Goal: Task Accomplishment & Management: Manage account settings

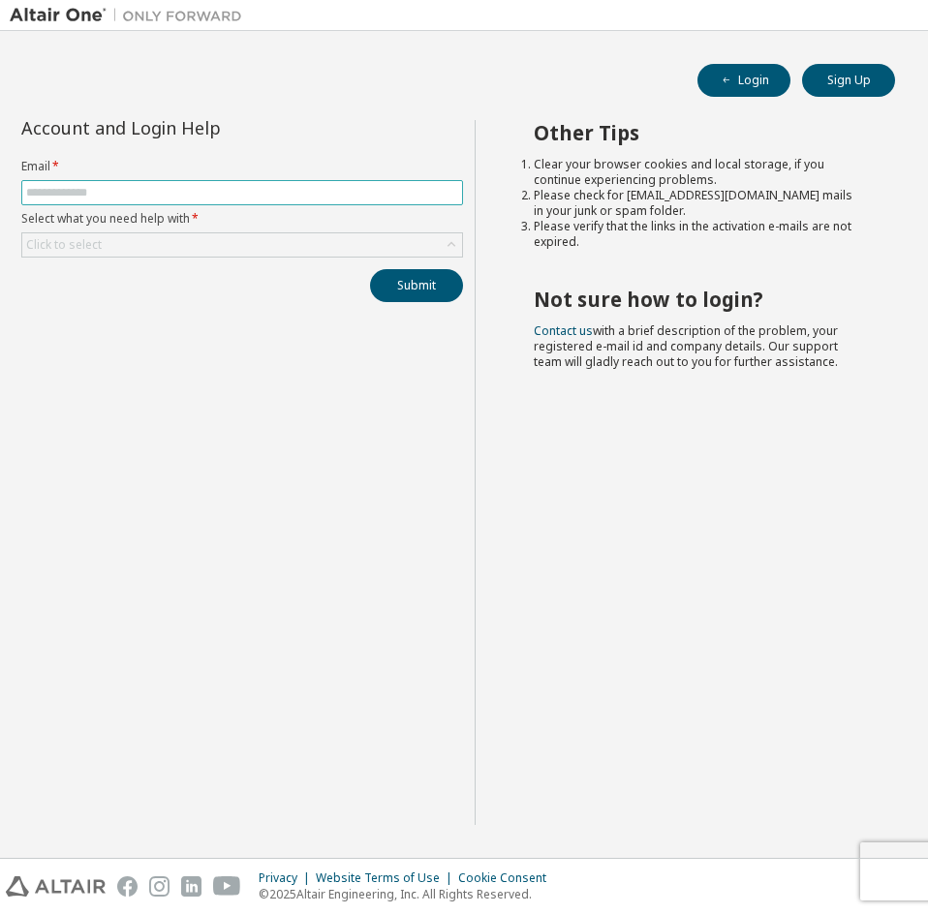
click at [266, 188] on input "text" at bounding box center [242, 192] width 432 height 15
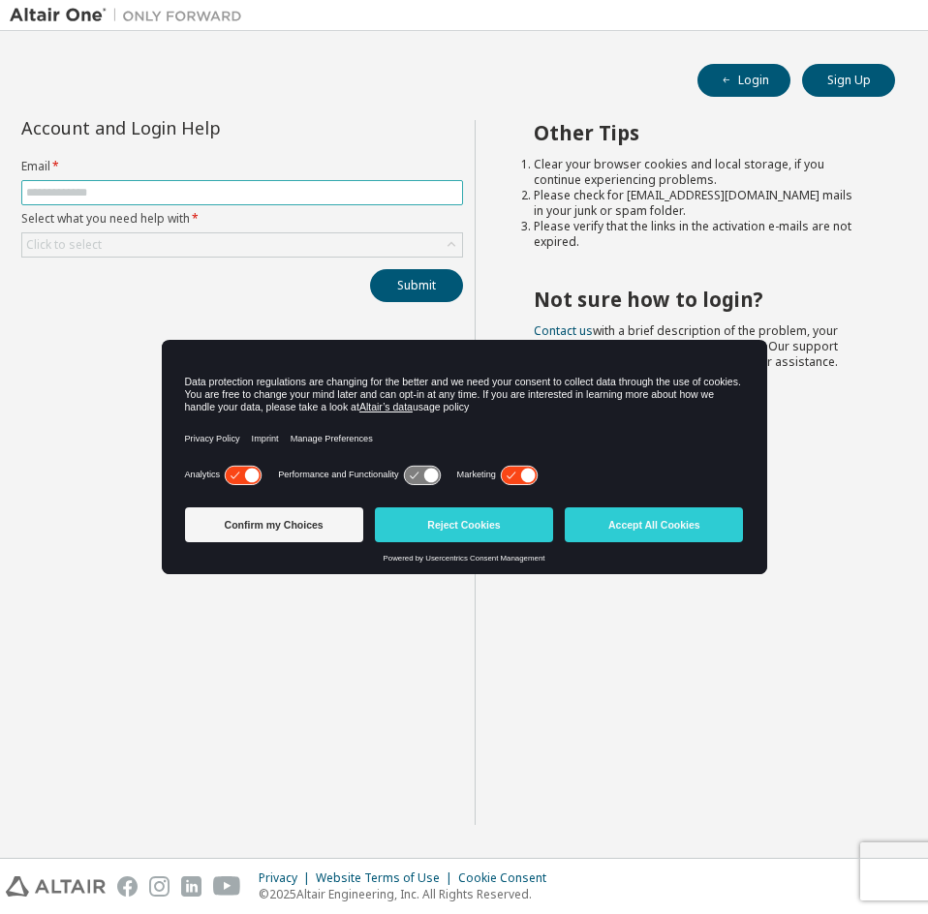
click at [248, 188] on input "text" at bounding box center [242, 192] width 432 height 15
type input "**********"
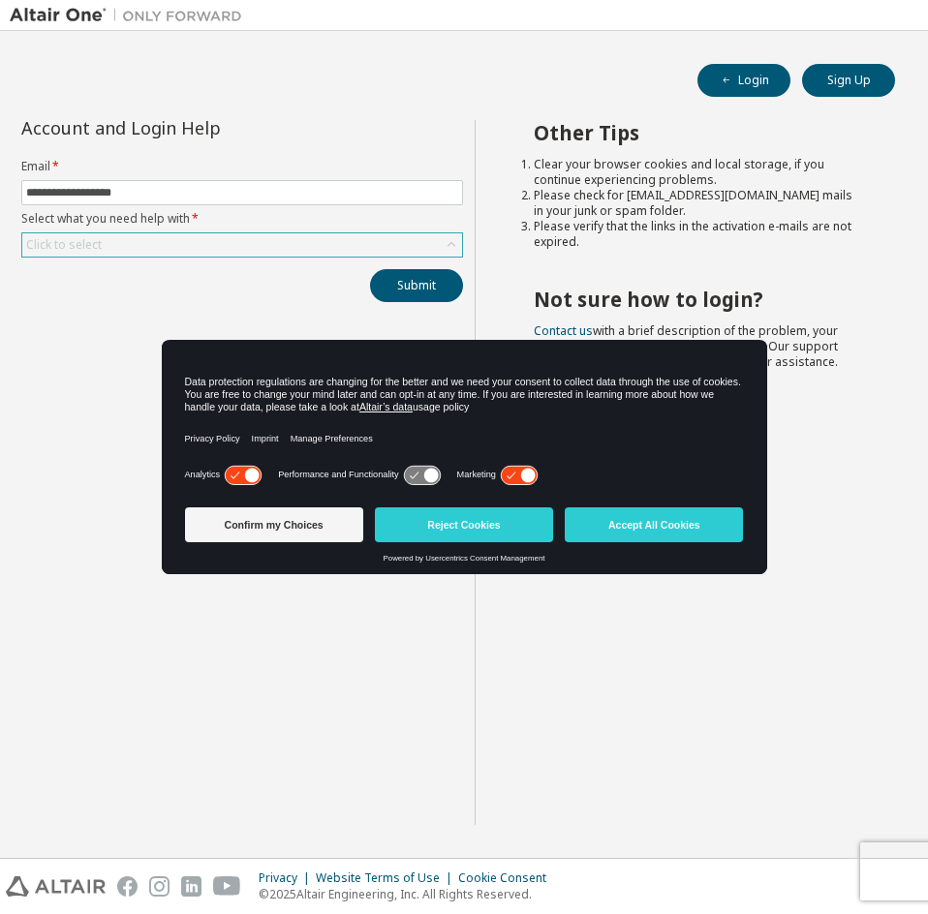
click at [279, 244] on div "Click to select" at bounding box center [242, 244] width 440 height 23
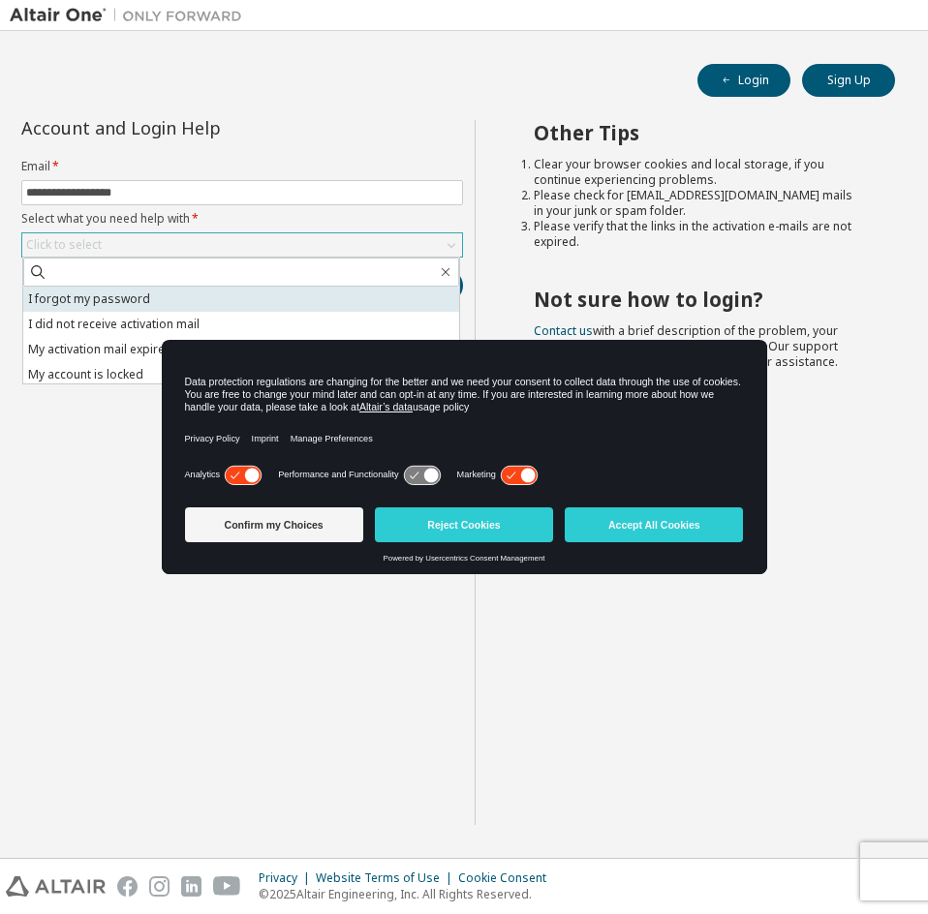
click at [265, 300] on li "I forgot my password" at bounding box center [241, 299] width 436 height 25
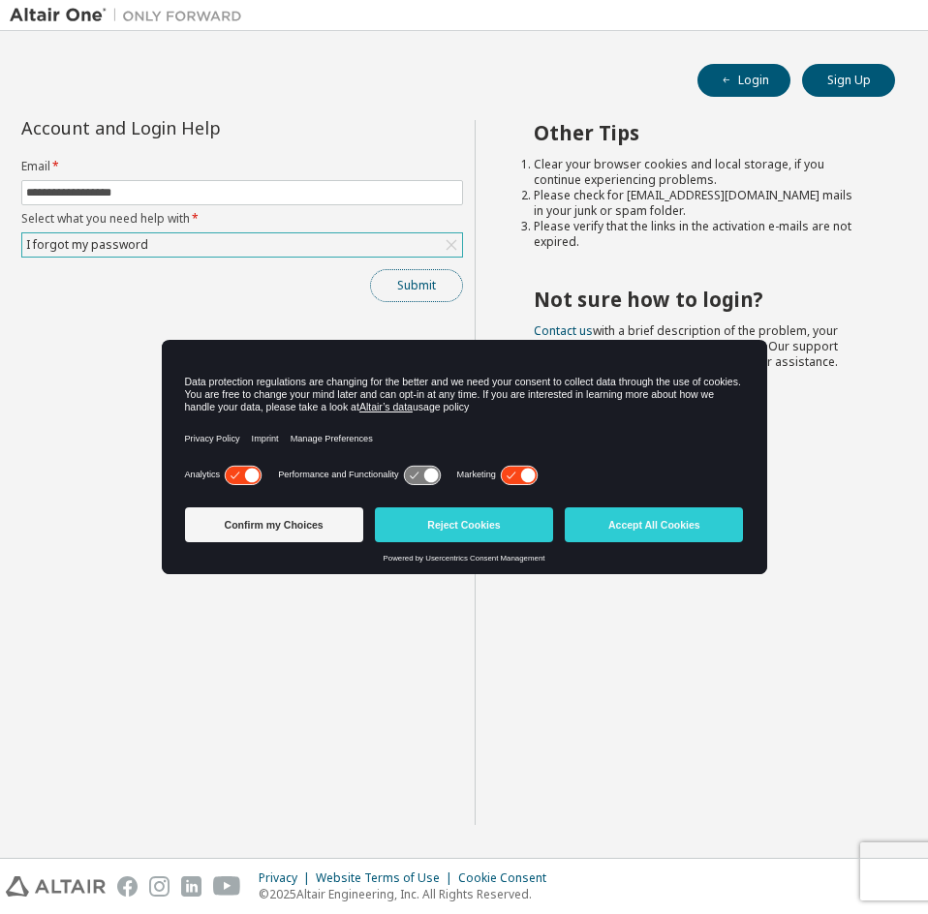
click at [440, 288] on button "Submit" at bounding box center [416, 285] width 93 height 33
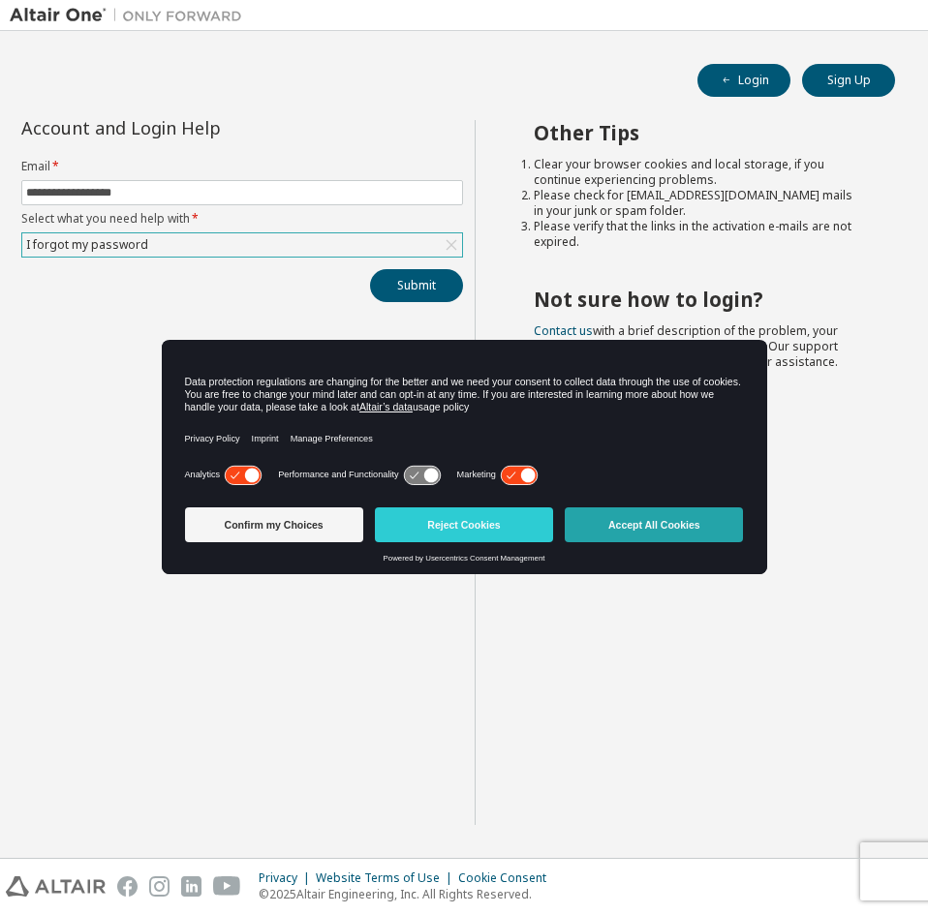
click at [660, 525] on button "Accept All Cookies" at bounding box center [654, 524] width 178 height 35
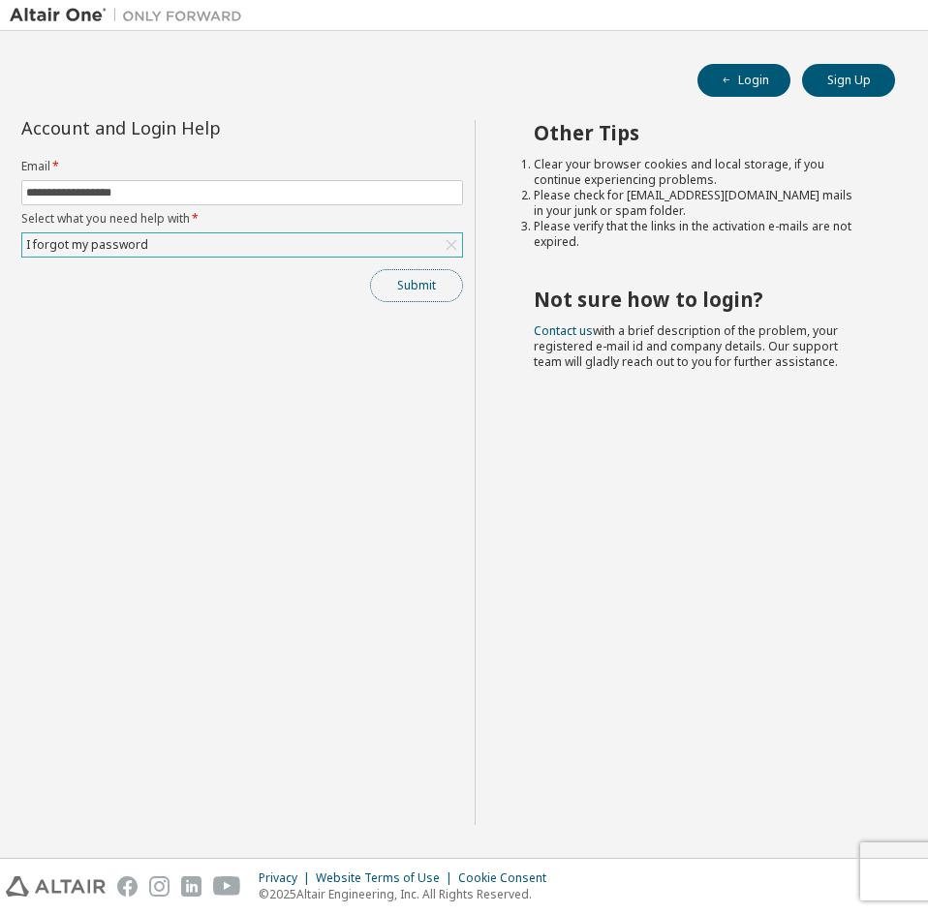
click at [424, 295] on button "Submit" at bounding box center [416, 285] width 93 height 33
click at [875, 65] on button "Sign Up" at bounding box center [848, 80] width 93 height 33
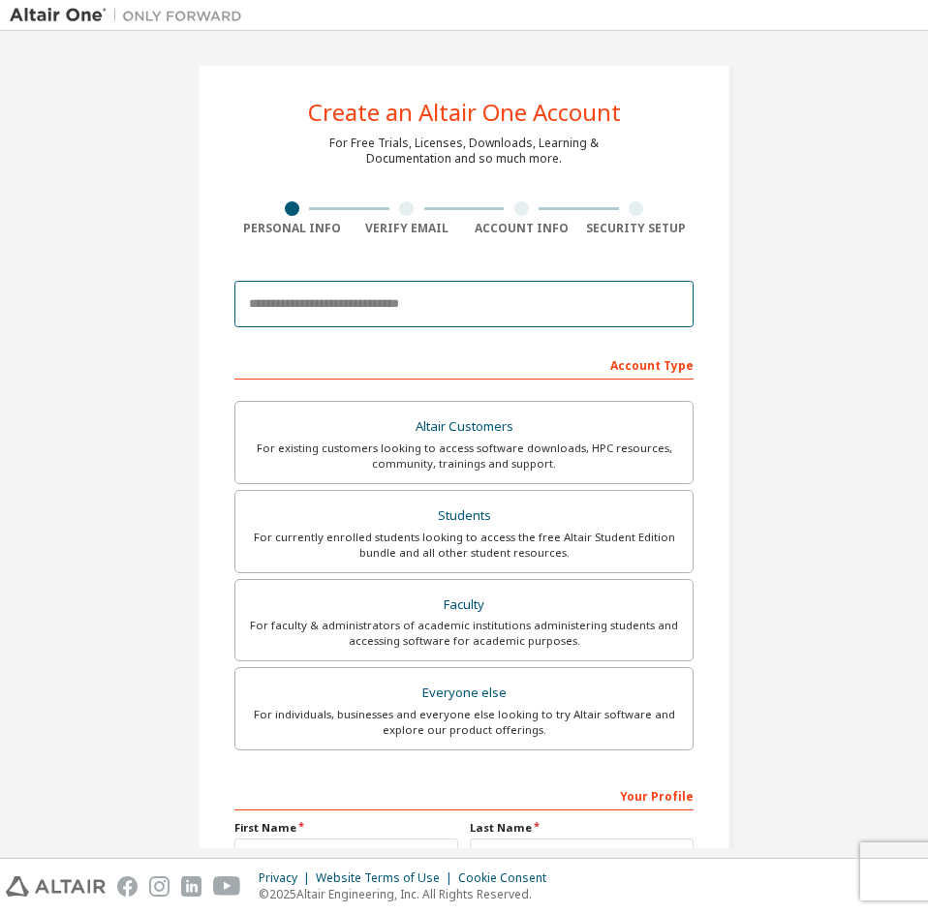
click at [432, 298] on input "email" at bounding box center [463, 304] width 459 height 46
type input "**********"
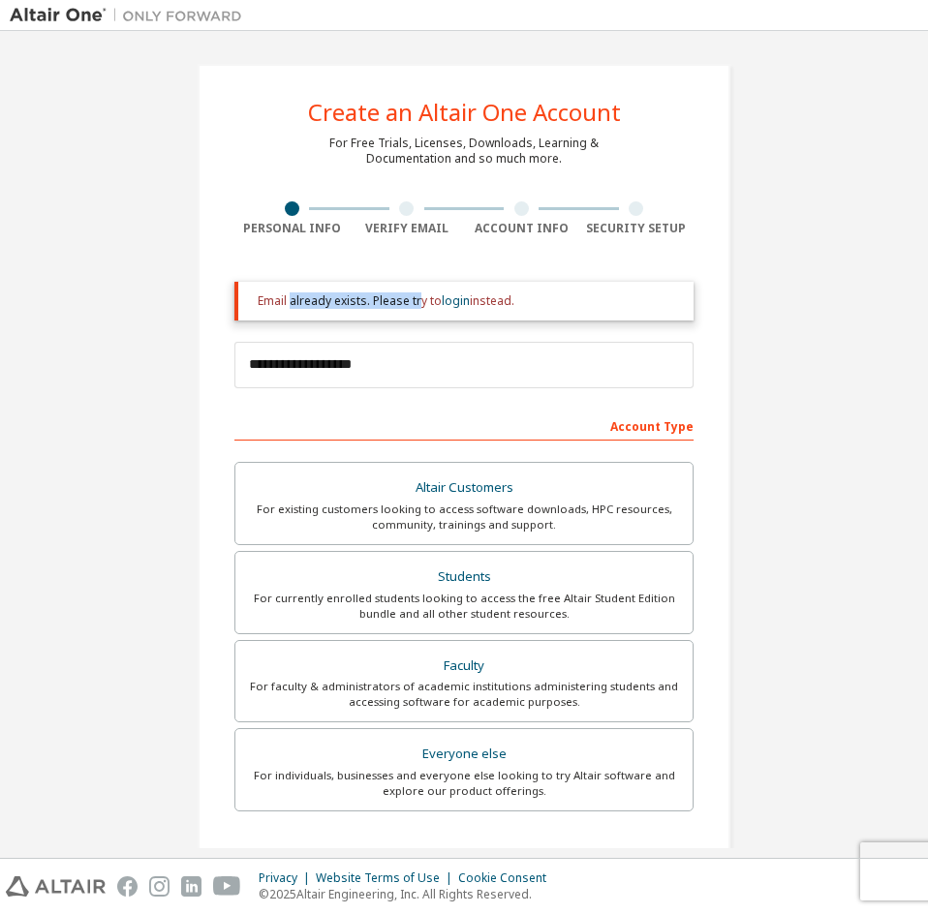
drag, startPoint x: 287, startPoint y: 299, endPoint x: 483, endPoint y: 304, distance: 196.6
click at [482, 304] on div "Email already exists. Please try to login instead." at bounding box center [468, 300] width 420 height 15
click at [476, 307] on div "Email already exists. Please try to login instead." at bounding box center [468, 300] width 420 height 15
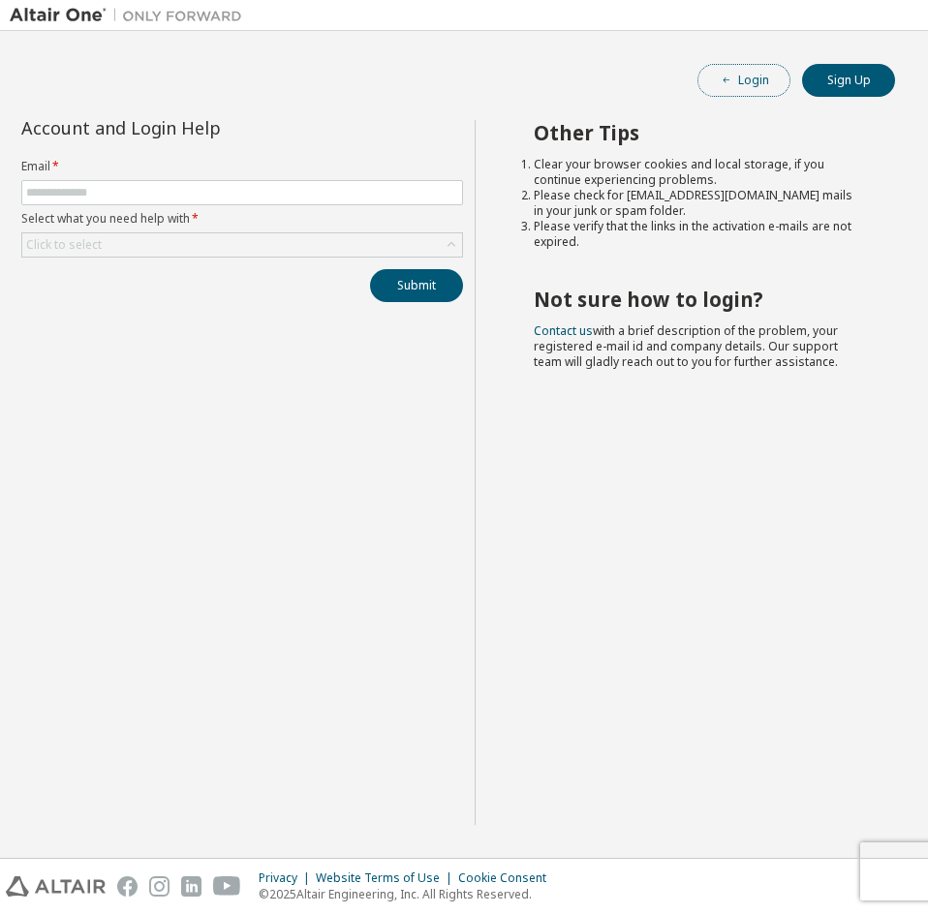
click at [775, 83] on button "Login" at bounding box center [743, 80] width 93 height 33
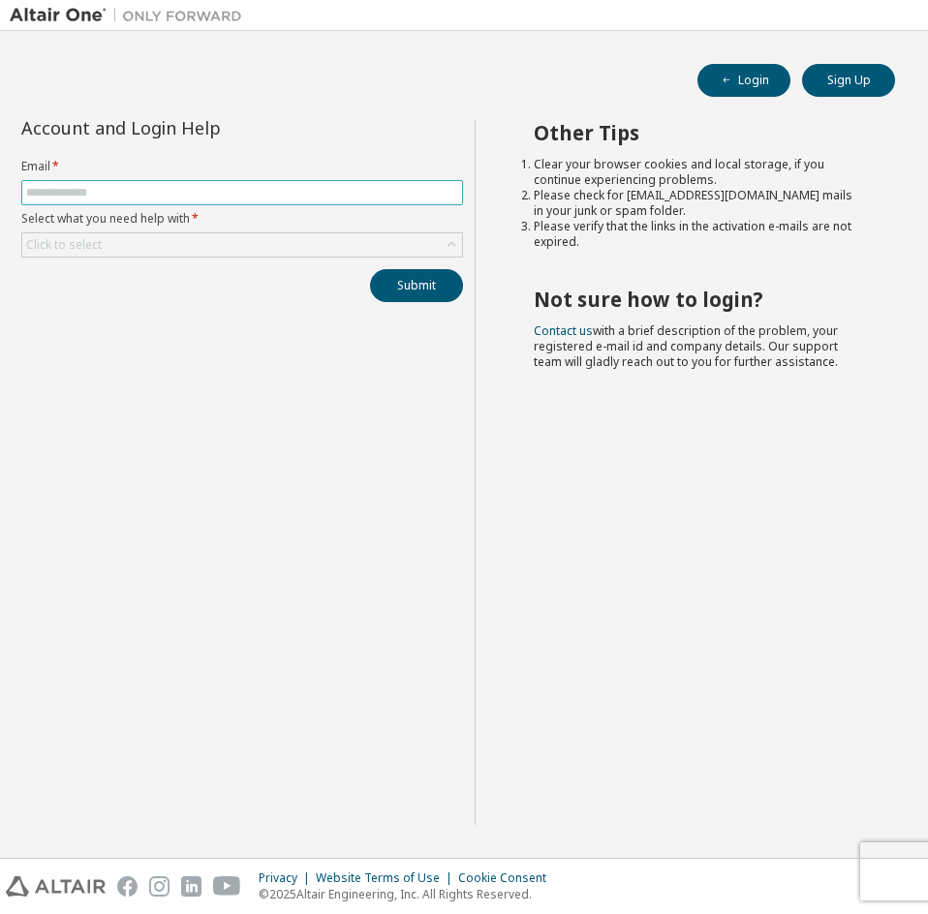
click at [269, 193] on input "text" at bounding box center [242, 192] width 432 height 15
type input "**********"
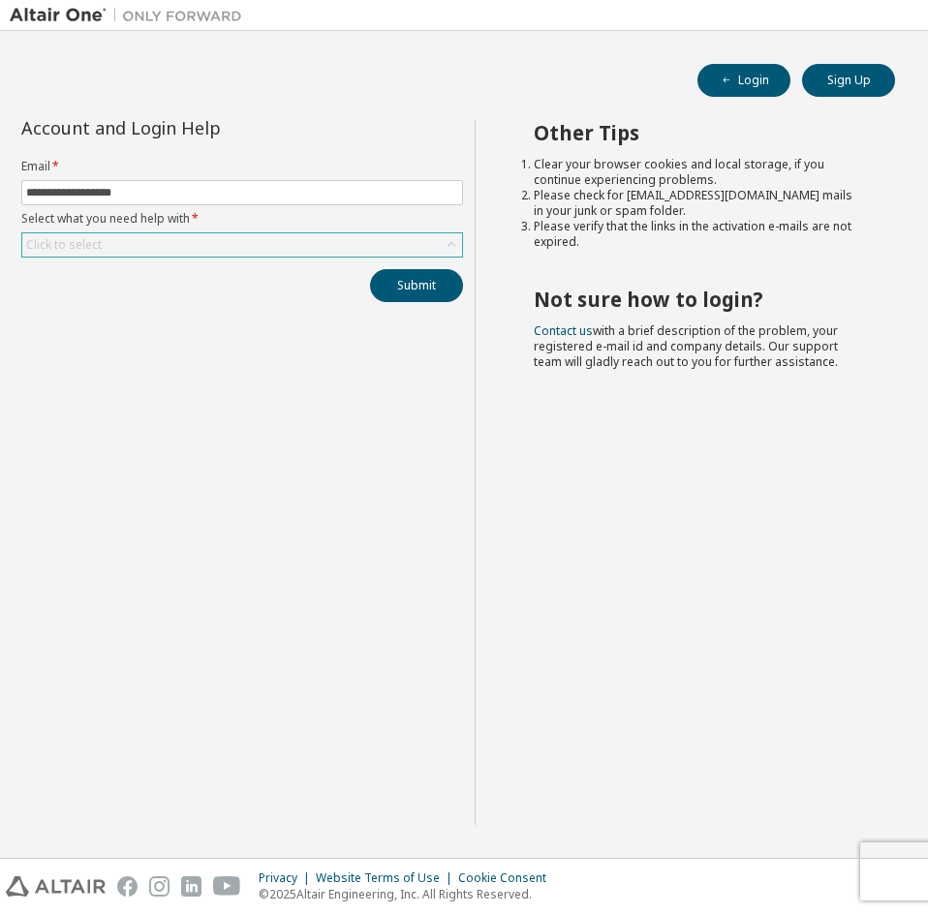
click at [252, 246] on div "Click to select" at bounding box center [242, 244] width 440 height 23
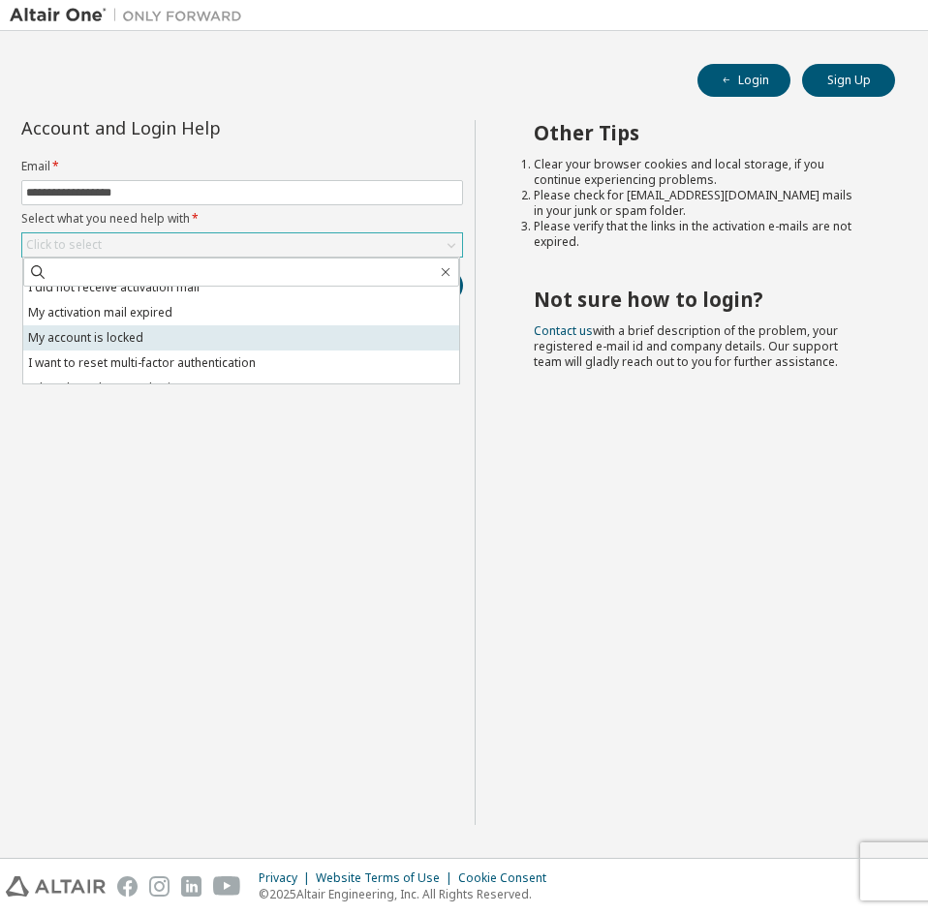
scroll to position [54, 0]
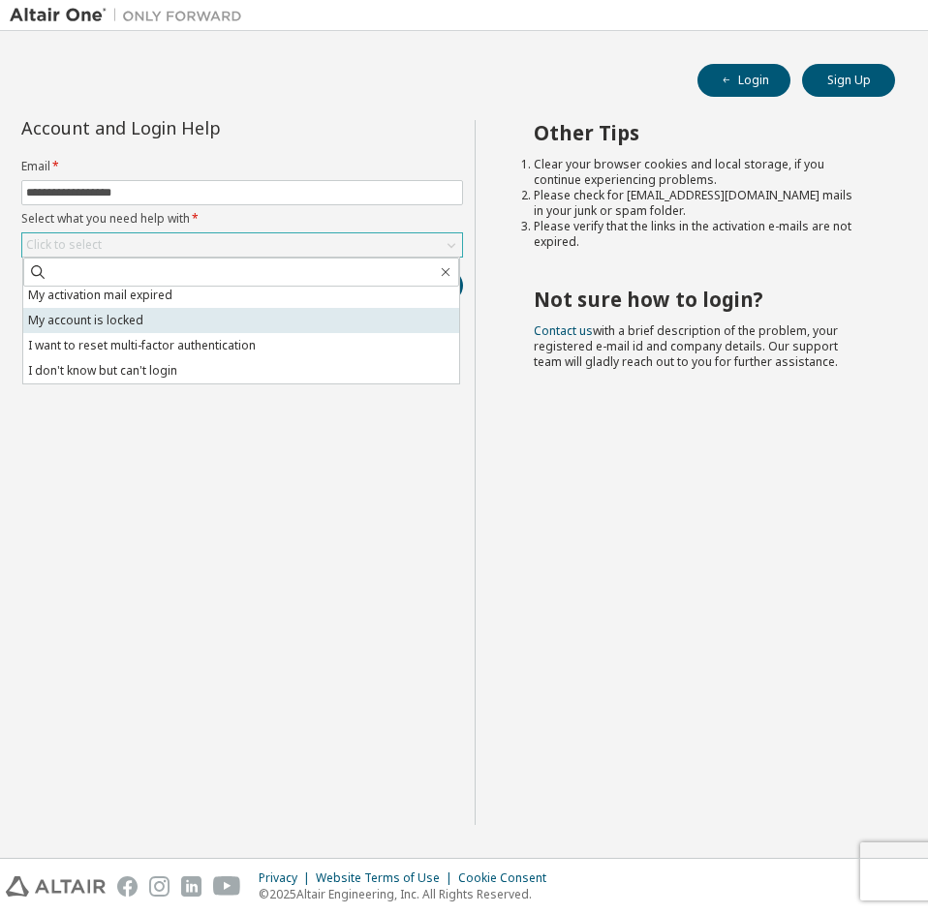
click at [265, 314] on li "My account is locked" at bounding box center [241, 320] width 436 height 25
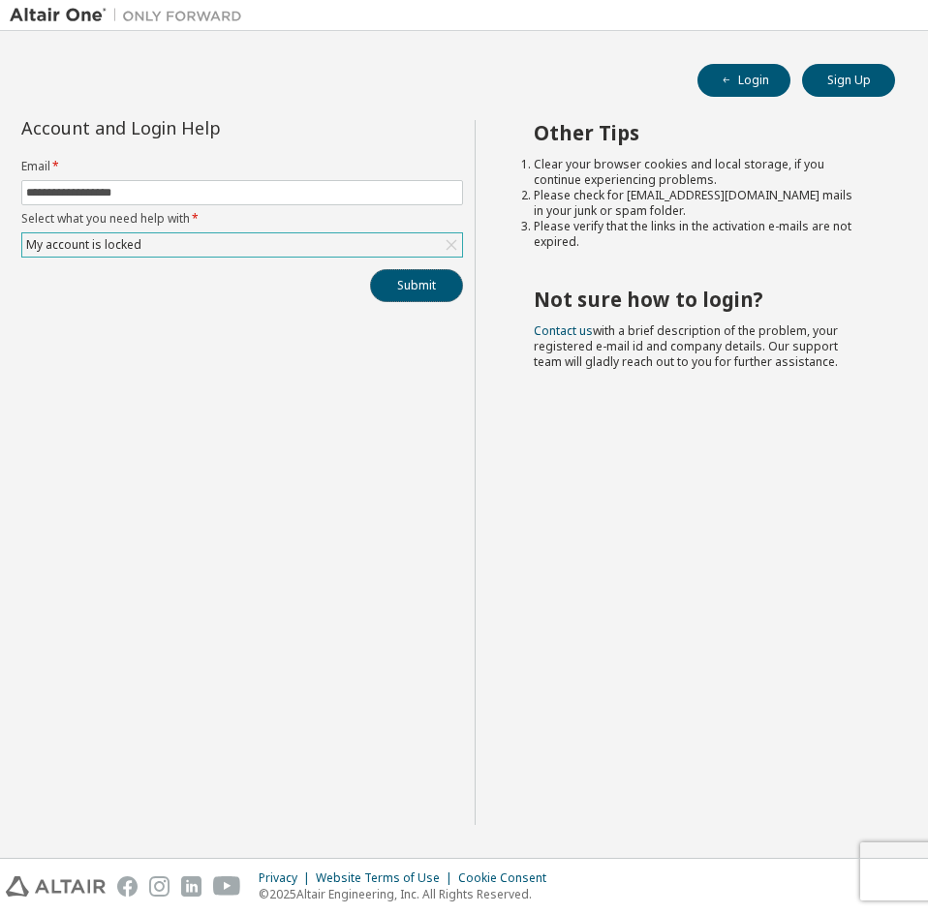
click at [389, 291] on button "Submit" at bounding box center [416, 285] width 93 height 33
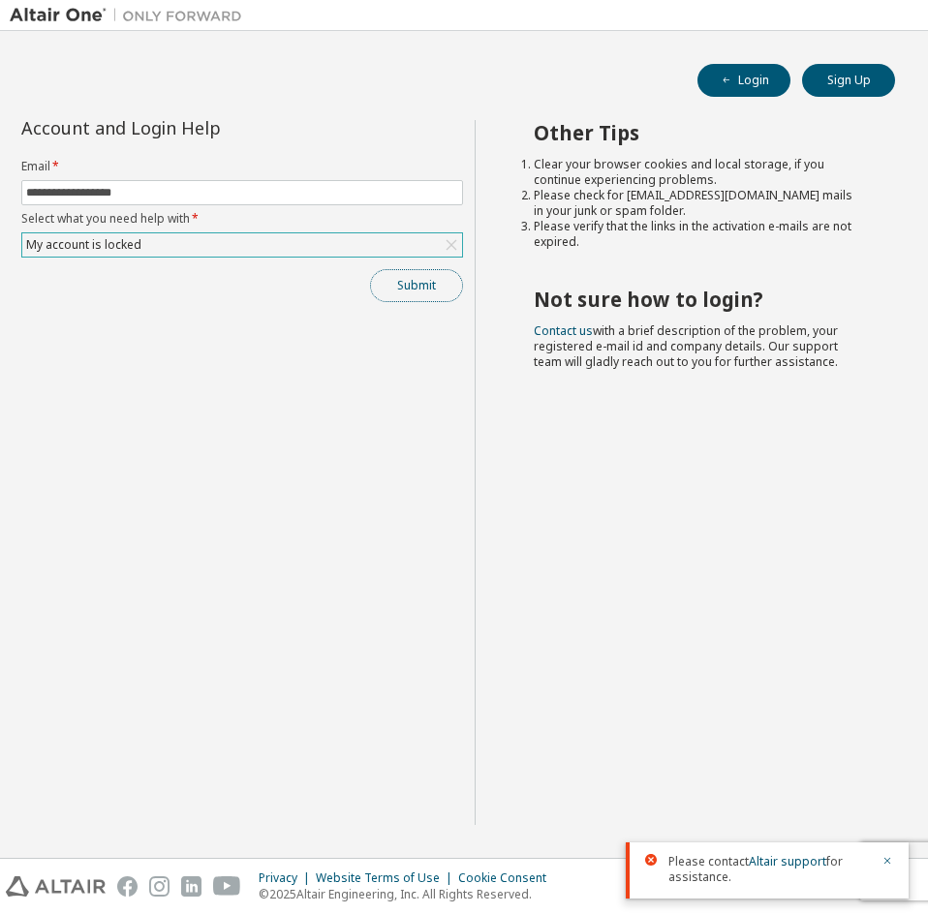
click at [401, 282] on button "Submit" at bounding box center [416, 285] width 93 height 33
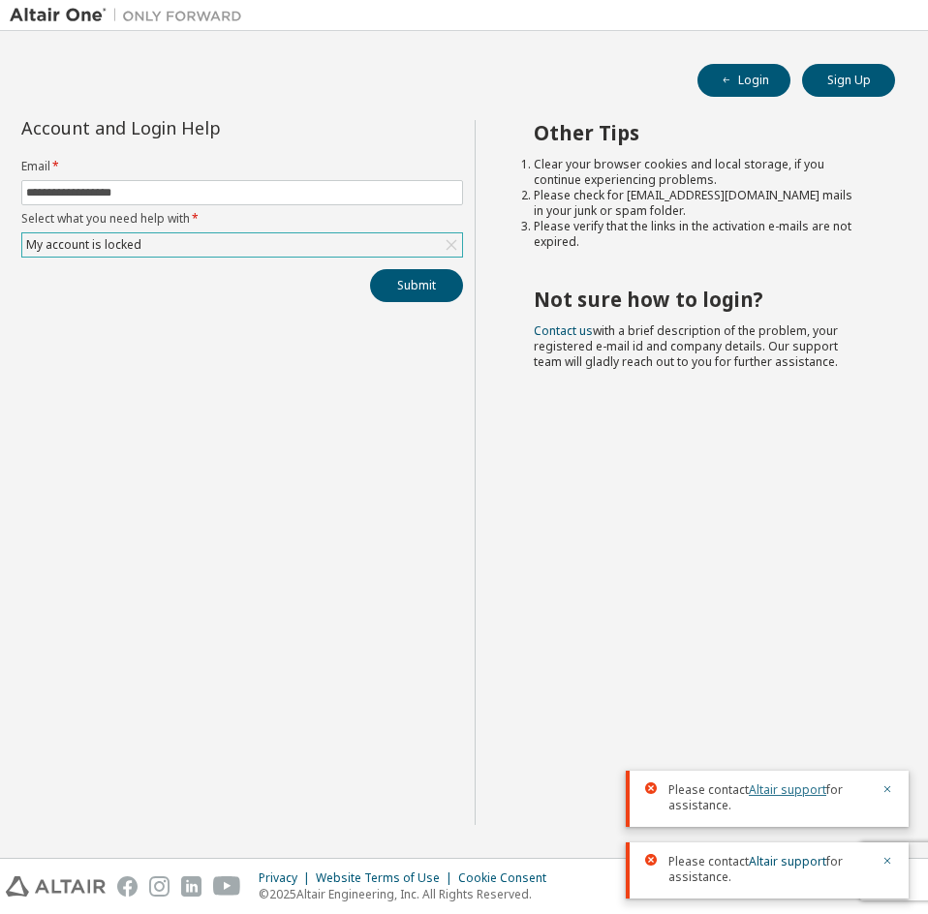
click at [763, 791] on link "Altair support" at bounding box center [787, 789] width 77 height 16
click at [739, 90] on button "Login" at bounding box center [743, 80] width 93 height 33
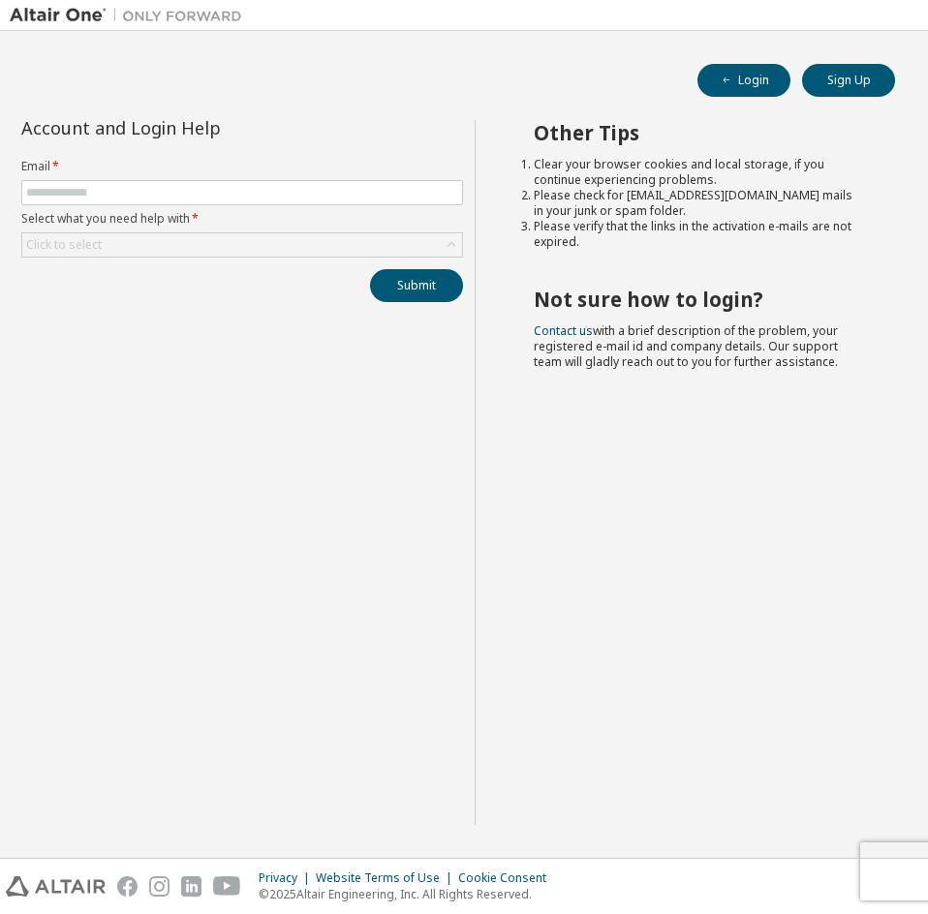
click at [62, 15] on img at bounding box center [131, 15] width 242 height 19
